Goal: Task Accomplishment & Management: Complete application form

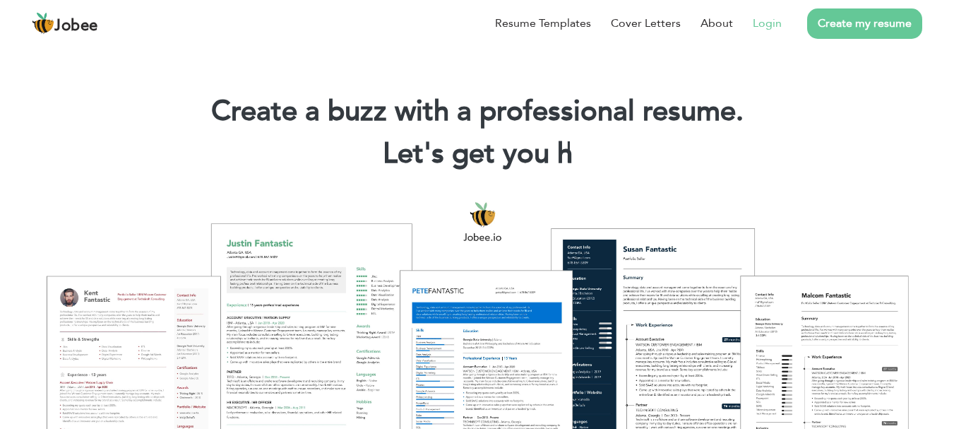
click at [763, 10] on li "Login" at bounding box center [757, 23] width 49 height 37
click at [762, 18] on link "Login" at bounding box center [767, 23] width 29 height 17
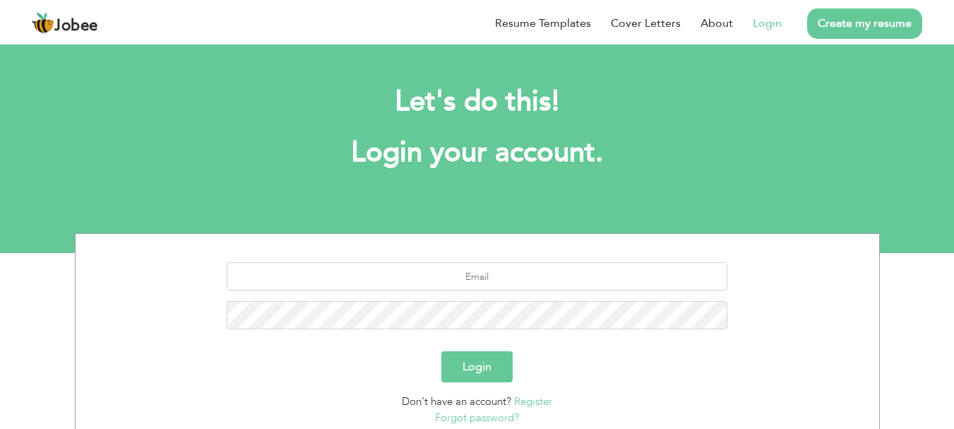
scroll to position [107, 0]
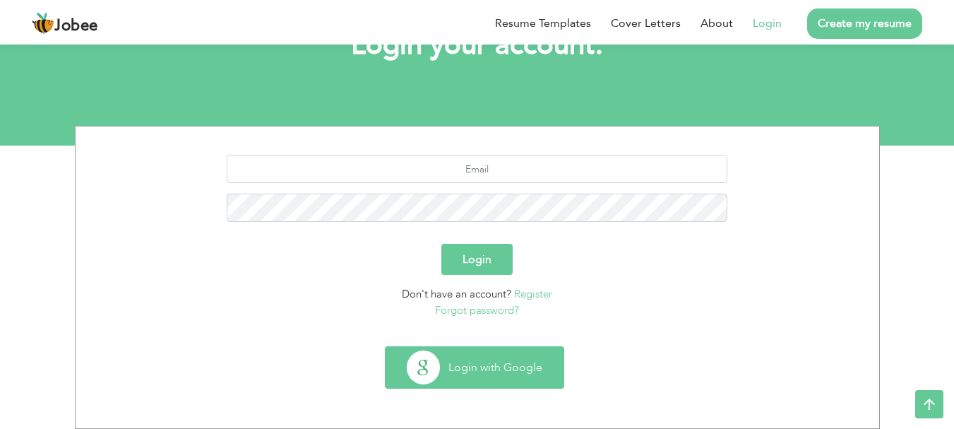
click at [433, 366] on button "Login with Google" at bounding box center [475, 367] width 178 height 41
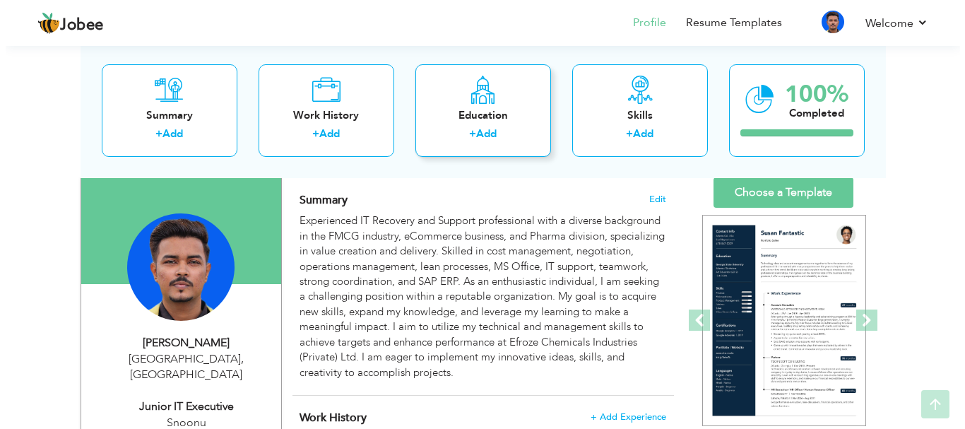
scroll to position [91, 0]
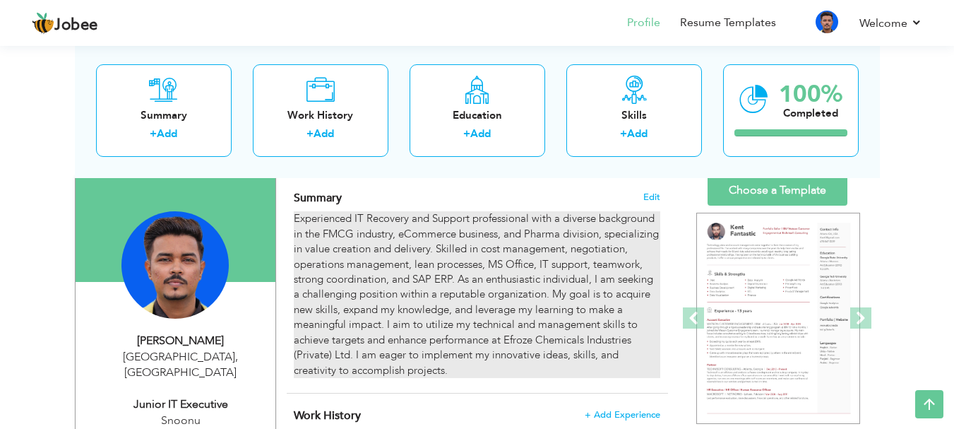
click at [350, 354] on div "Experienced IT Recovery and Support professional with a diverse background in t…" at bounding box center [477, 294] width 366 height 167
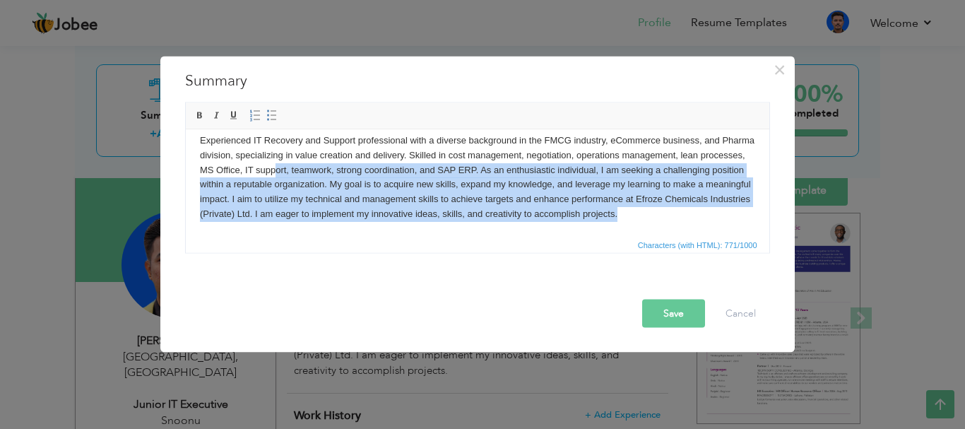
scroll to position [0, 0]
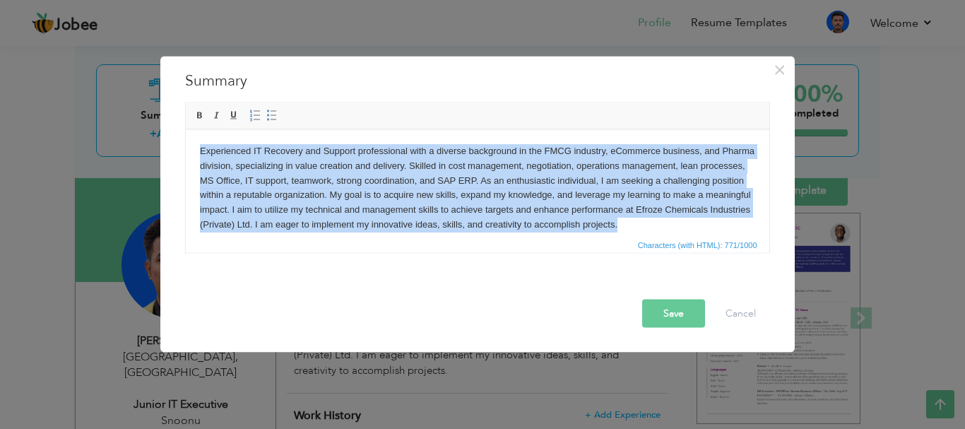
drag, startPoint x: 736, startPoint y: 210, endPoint x: 325, endPoint y: 251, distance: 413.1
click at [185, 129] on html "Experienced IT Recovery and Support professional with a diverse background in t…" at bounding box center [476, 187] width 583 height 117
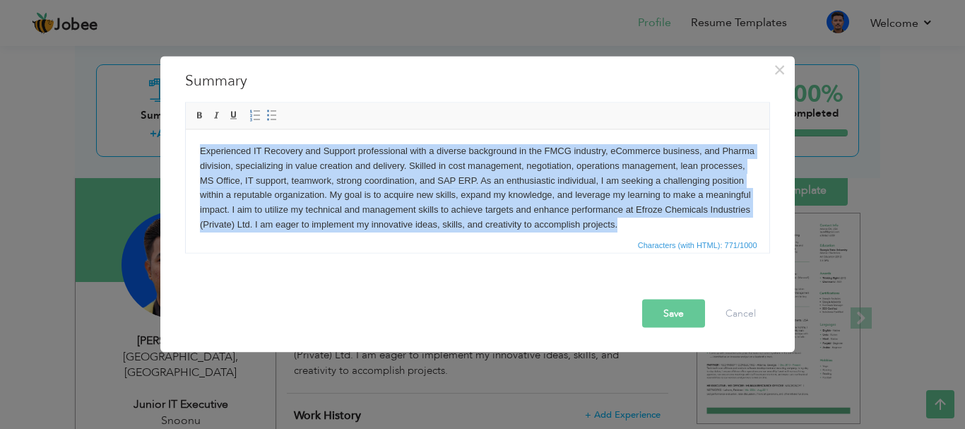
copy body "Experienced IT Recovery and Support professional with a diverse background in t…"
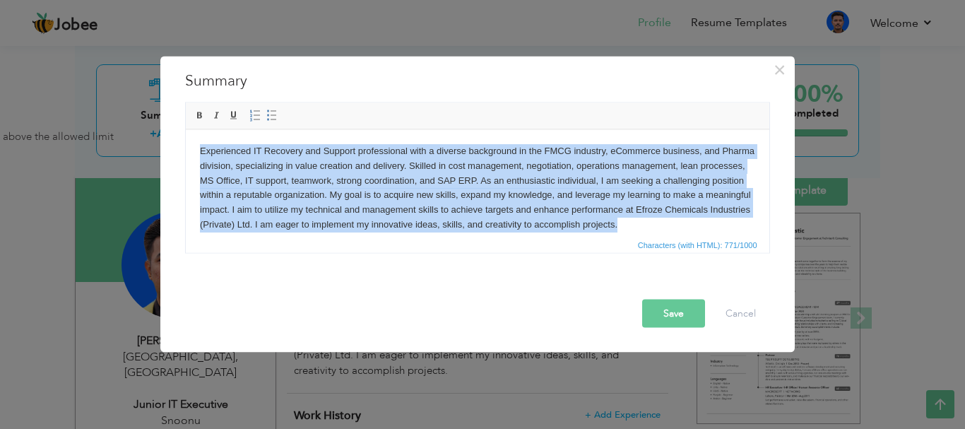
click at [569, 192] on body "Experienced IT Recovery and Support professional with a diverse background in t…" at bounding box center [476, 187] width 555 height 88
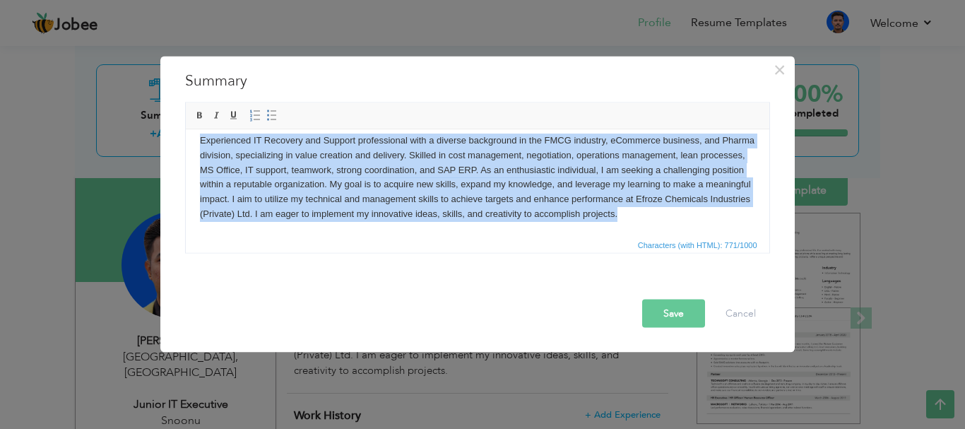
drag, startPoint x: 201, startPoint y: 143, endPoint x: 960, endPoint y: 352, distance: 787.1
click at [768, 222] on html "Experienced IT Recovery and Support professional with a diverse background in t…" at bounding box center [476, 177] width 583 height 117
paste body
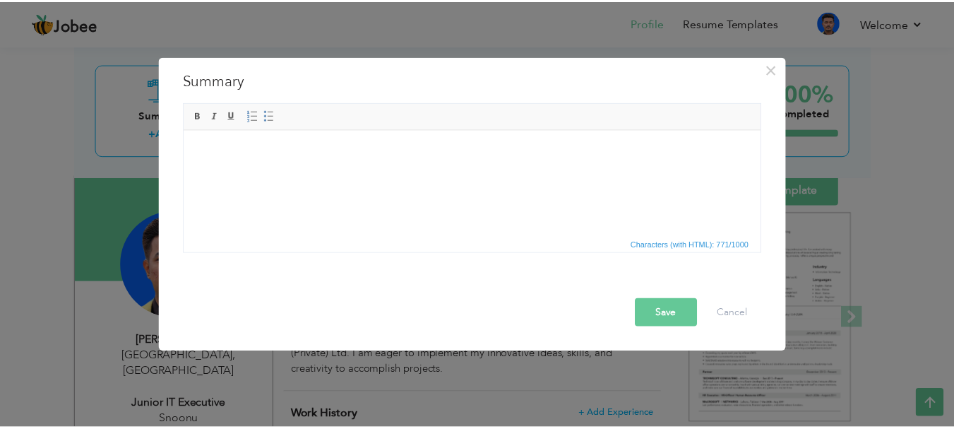
scroll to position [0, 0]
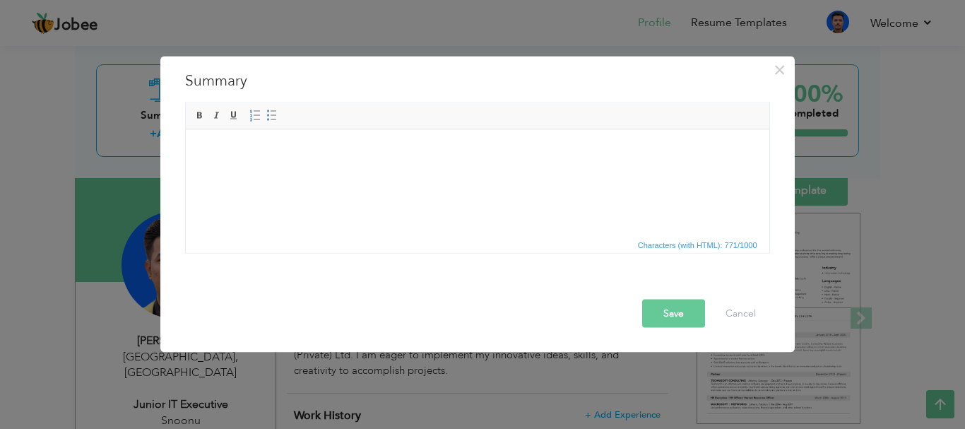
click at [494, 172] on html at bounding box center [476, 150] width 583 height 43
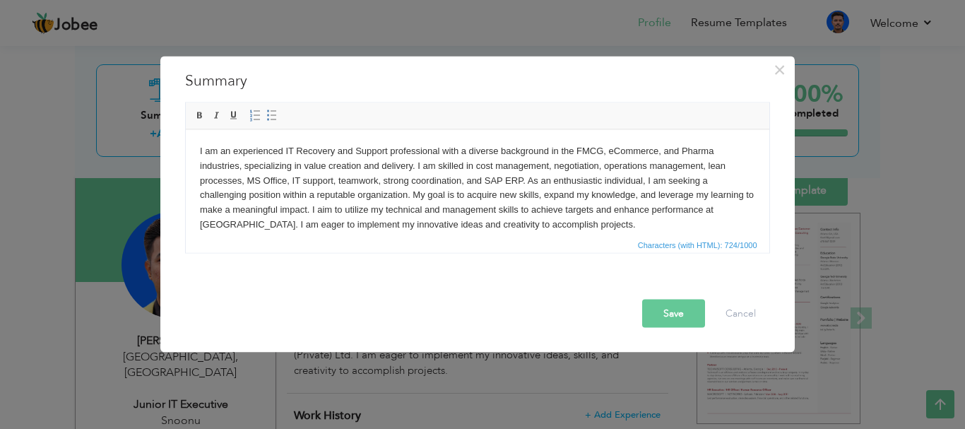
click at [662, 316] on button "Save" at bounding box center [673, 313] width 63 height 28
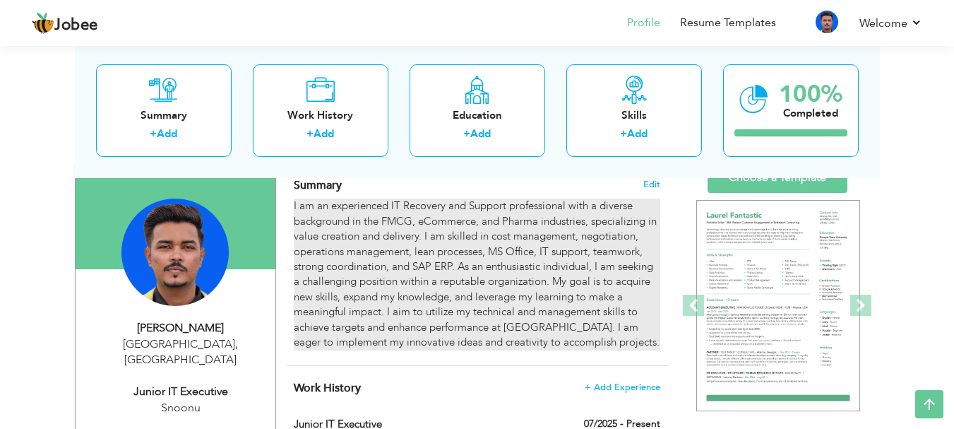
scroll to position [103, 0]
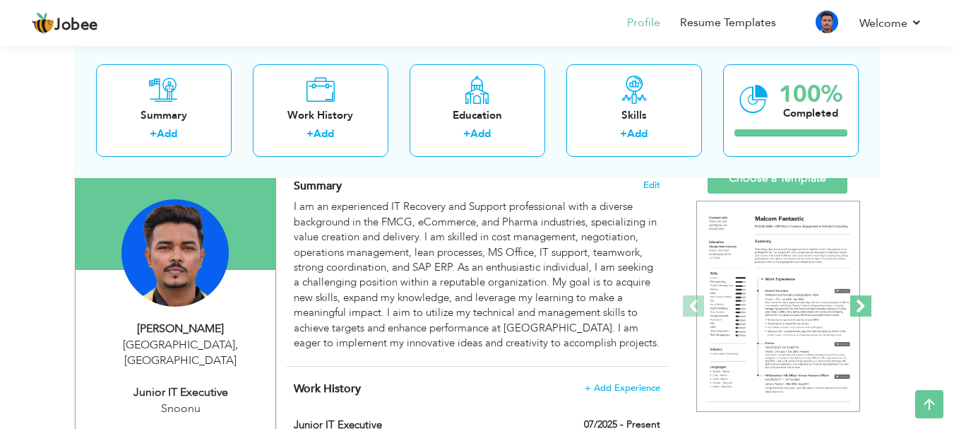
click at [869, 305] on span at bounding box center [860, 305] width 21 height 21
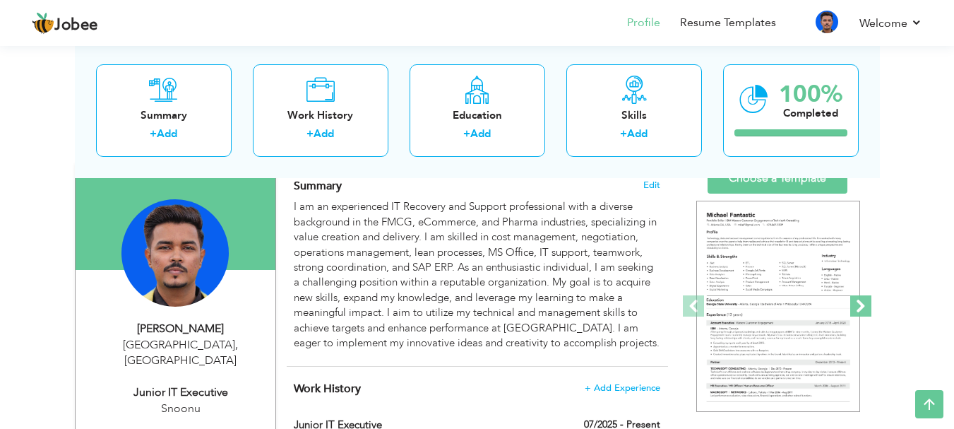
click at [869, 305] on span at bounding box center [860, 305] width 21 height 21
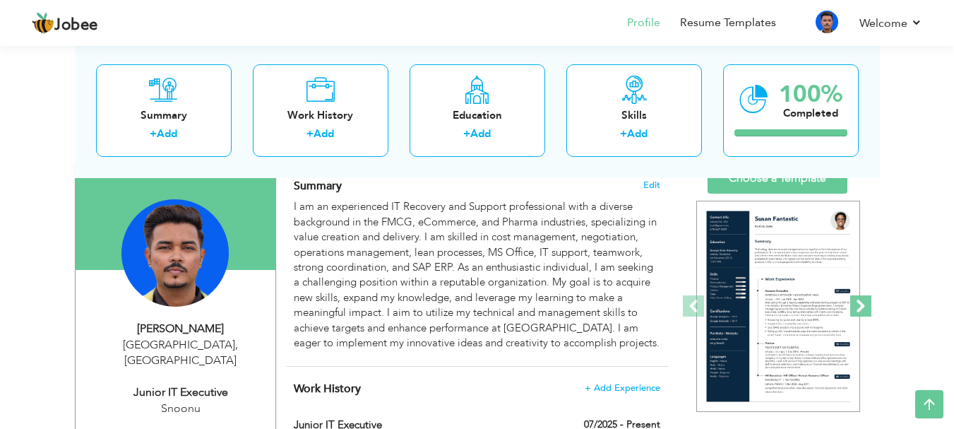
click at [869, 305] on span at bounding box center [860, 305] width 21 height 21
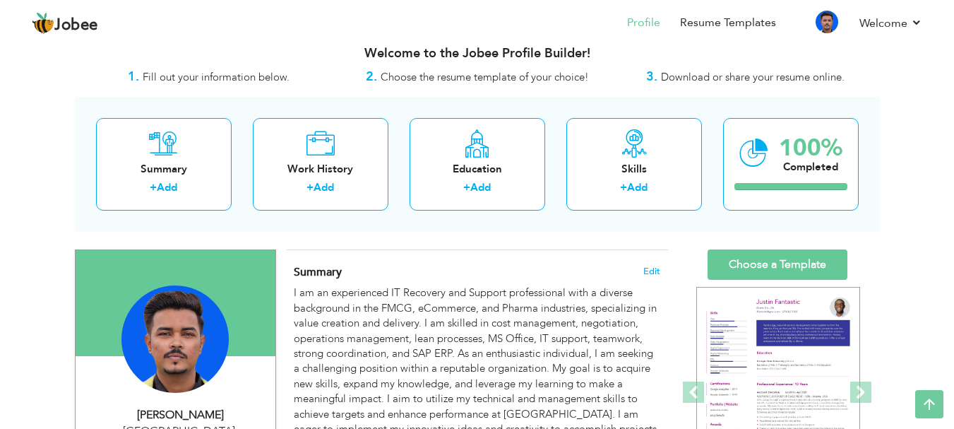
scroll to position [0, 0]
